Goal: Browse casually

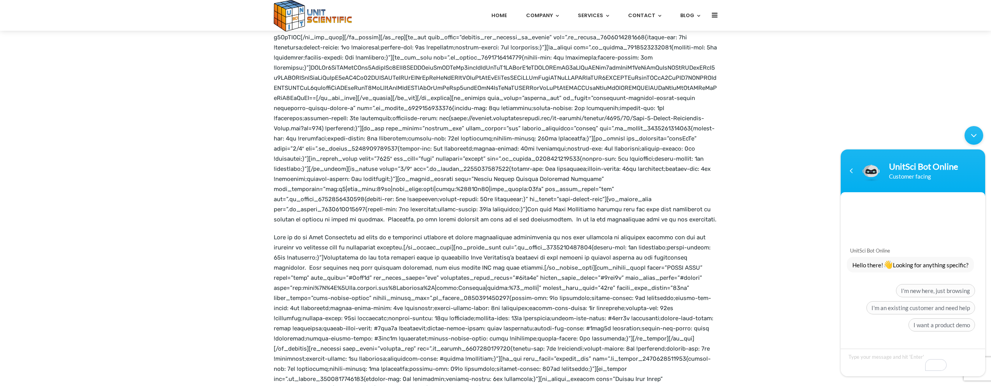
scroll to position [2114, 0]
